Goal: Check status: Check status

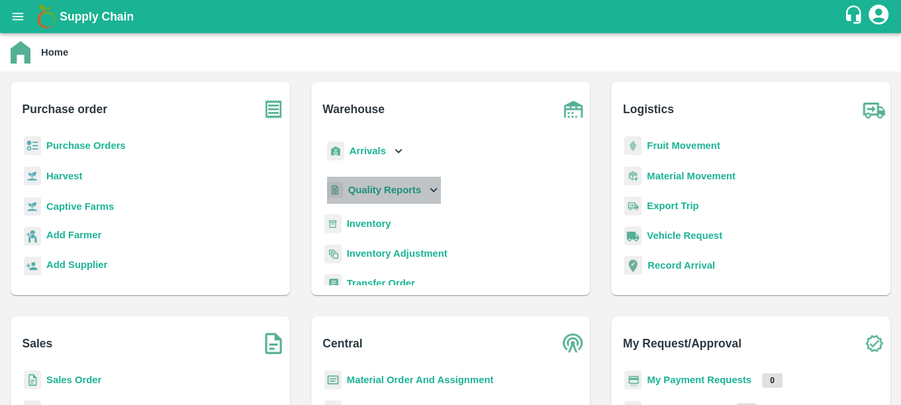
click at [384, 188] on b "Quality Reports" at bounding box center [384, 190] width 73 height 11
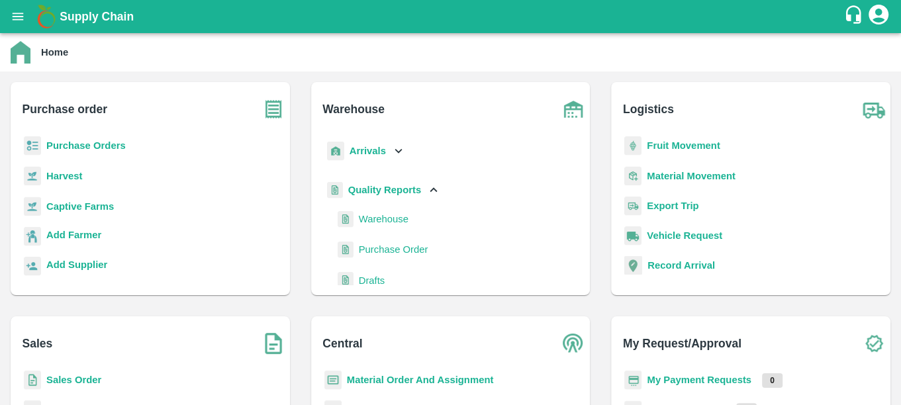
click at [370, 247] on span "Purchase Order" at bounding box center [393, 249] width 69 height 15
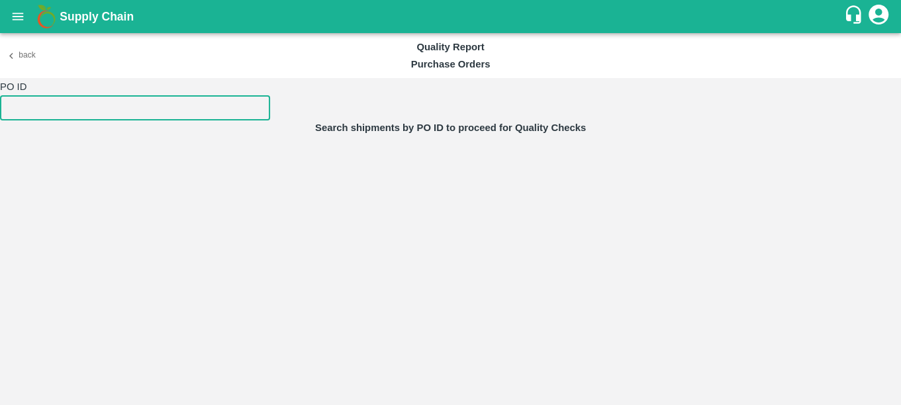
click at [143, 111] on input "number" at bounding box center [135, 107] width 270 height 25
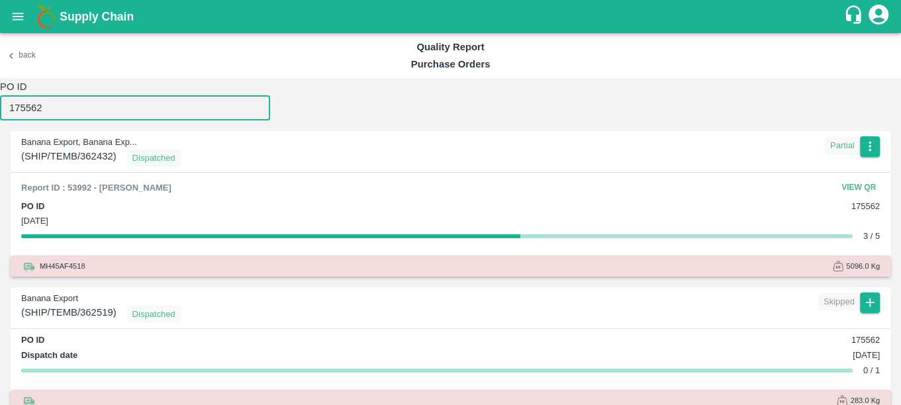
type input "175562"
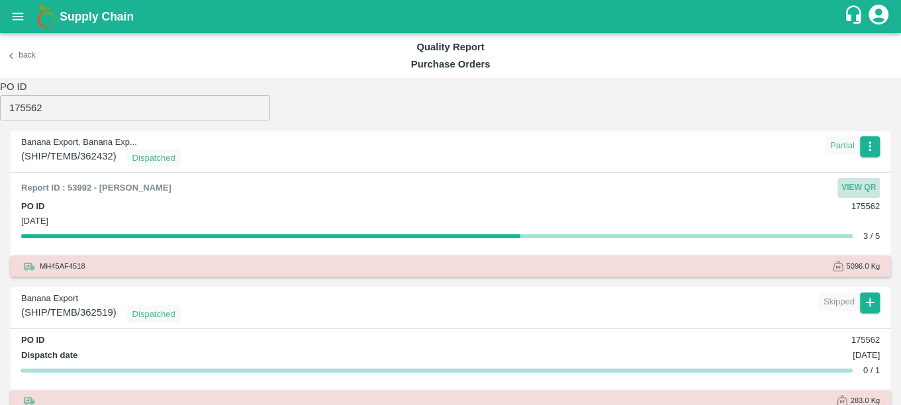
click at [839, 185] on button "View QR" at bounding box center [858, 187] width 42 height 19
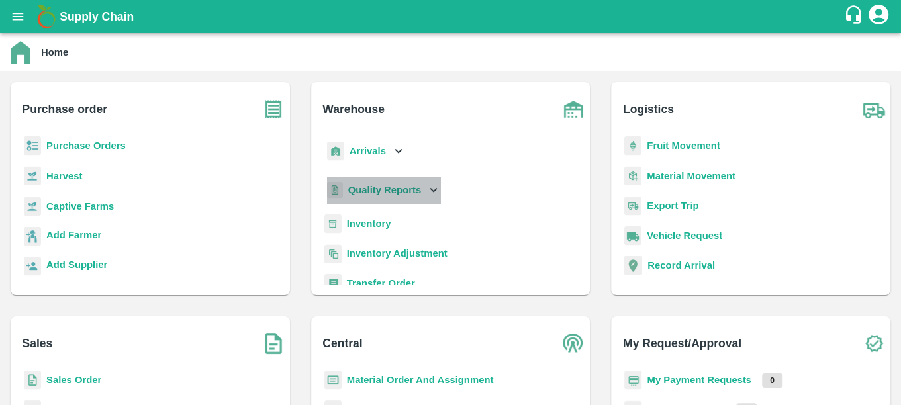
click at [367, 198] on div "Quality Reports" at bounding box center [382, 190] width 117 height 27
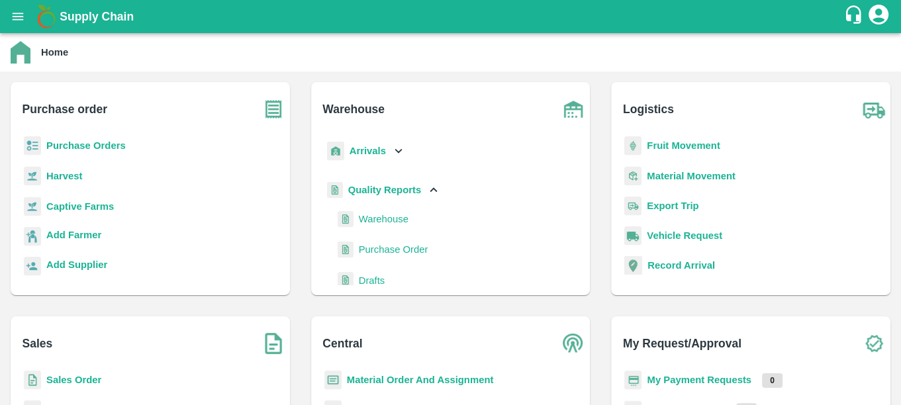
click at [370, 218] on span "Warehouse" at bounding box center [384, 219] width 50 height 15
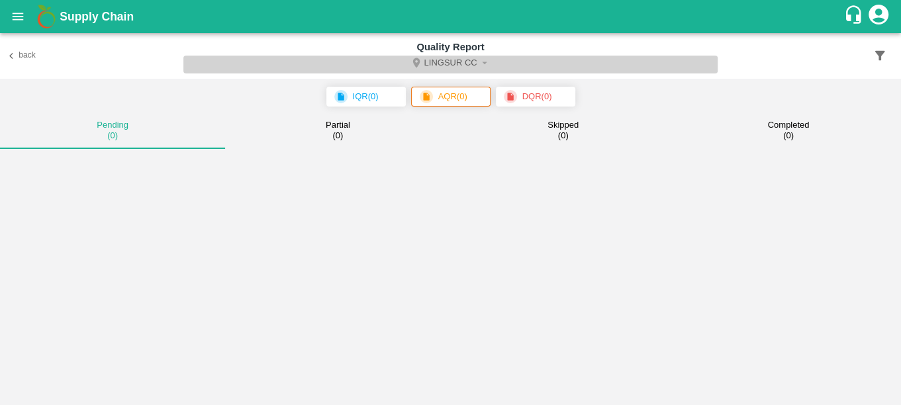
click at [478, 67] on icon "Select DC" at bounding box center [484, 63] width 12 height 12
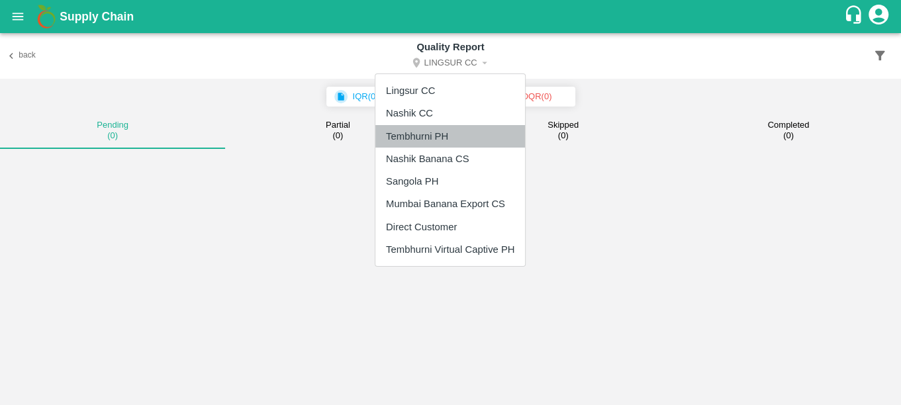
click at [431, 132] on li "Tembhurni PH" at bounding box center [450, 136] width 150 height 22
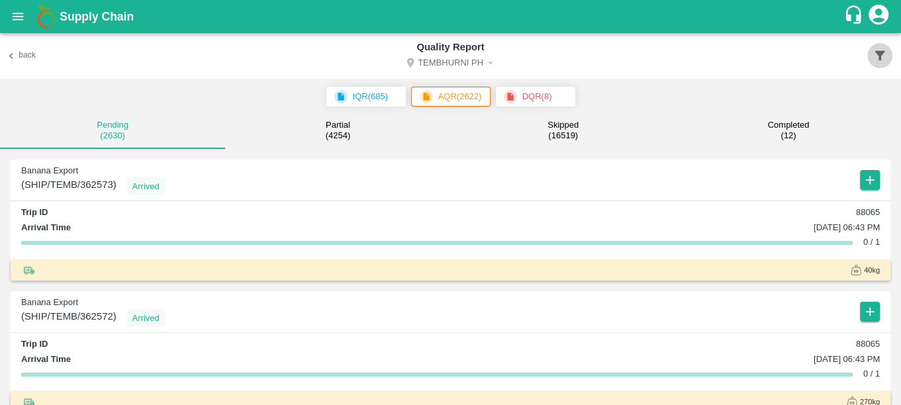
click at [878, 47] on button "button" at bounding box center [879, 55] width 25 height 25
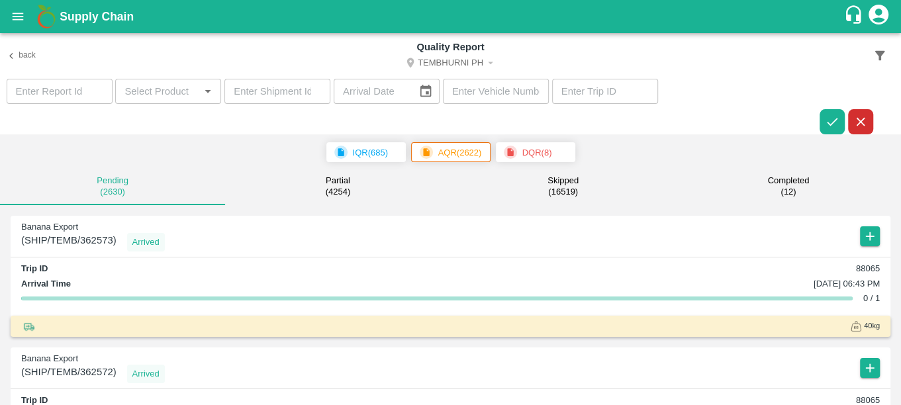
click at [288, 87] on input "number" at bounding box center [277, 91] width 106 height 25
paste input "359449"
type input "359449"
click at [834, 120] on icon "button" at bounding box center [831, 122] width 11 height 8
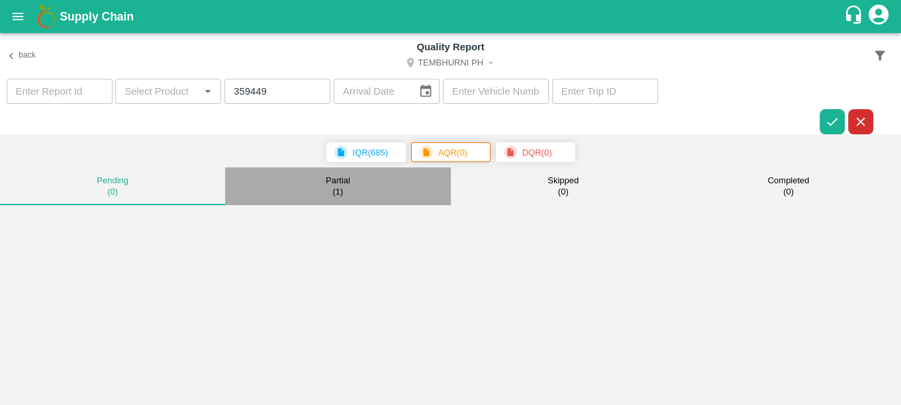
click at [323, 193] on button "Partial ( 1 )" at bounding box center [337, 186] width 225 height 38
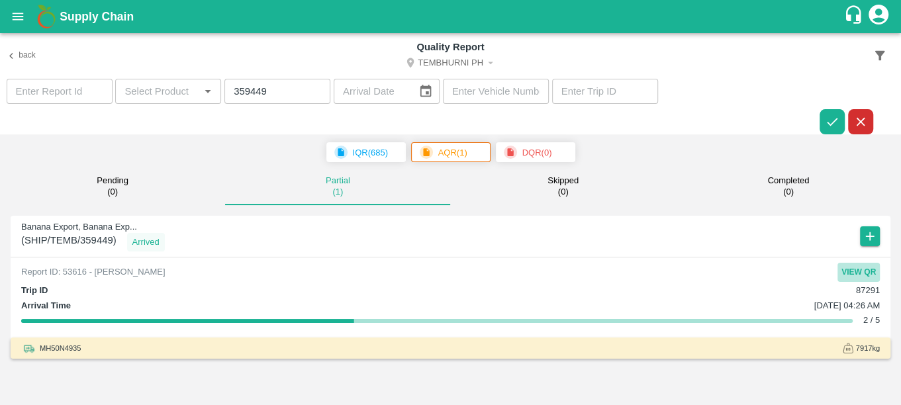
click at [844, 270] on button "View QR" at bounding box center [858, 272] width 42 height 19
